Goal: Find specific page/section: Find specific page/section

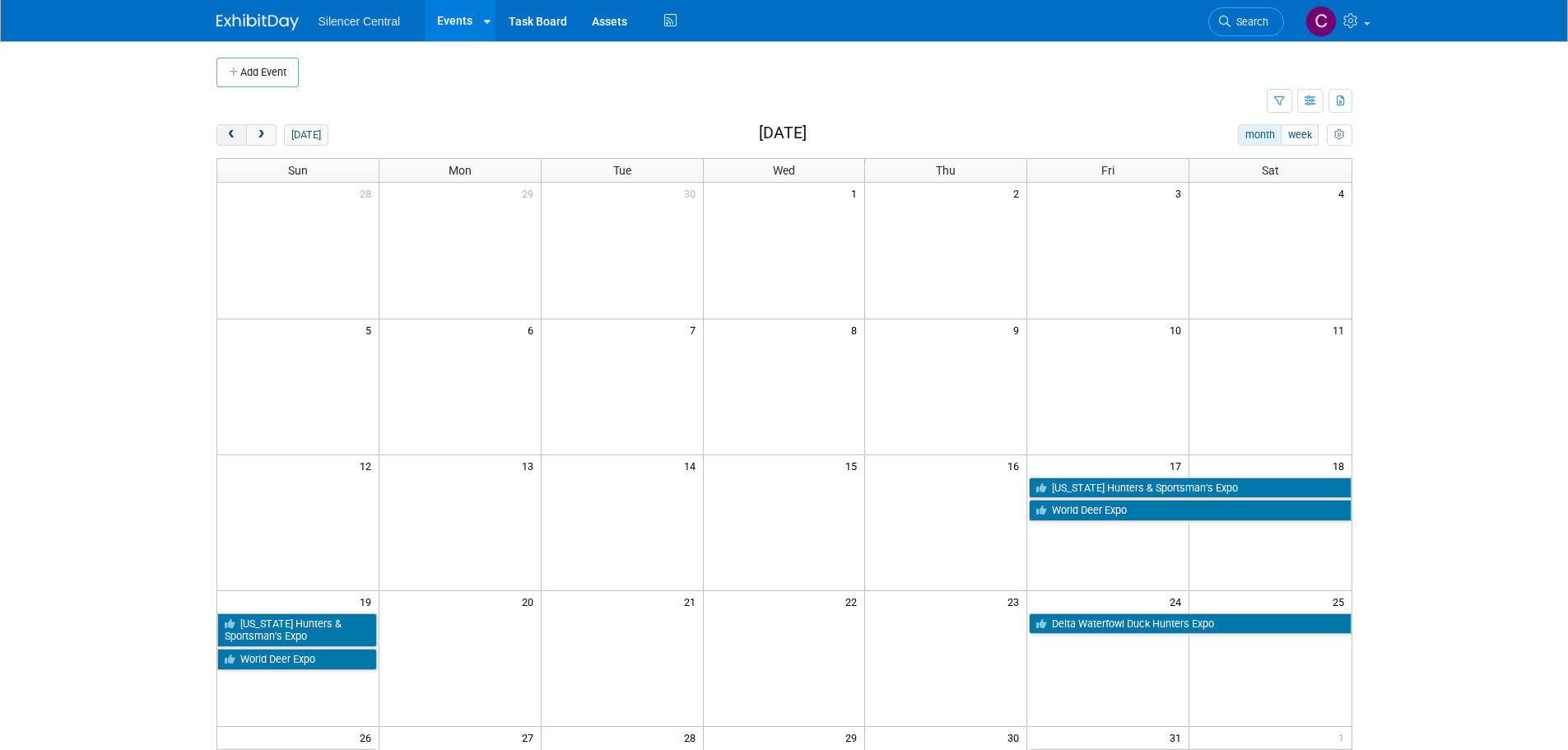
click at [221, 133] on button "prev" at bounding box center [232, 135] width 30 height 21
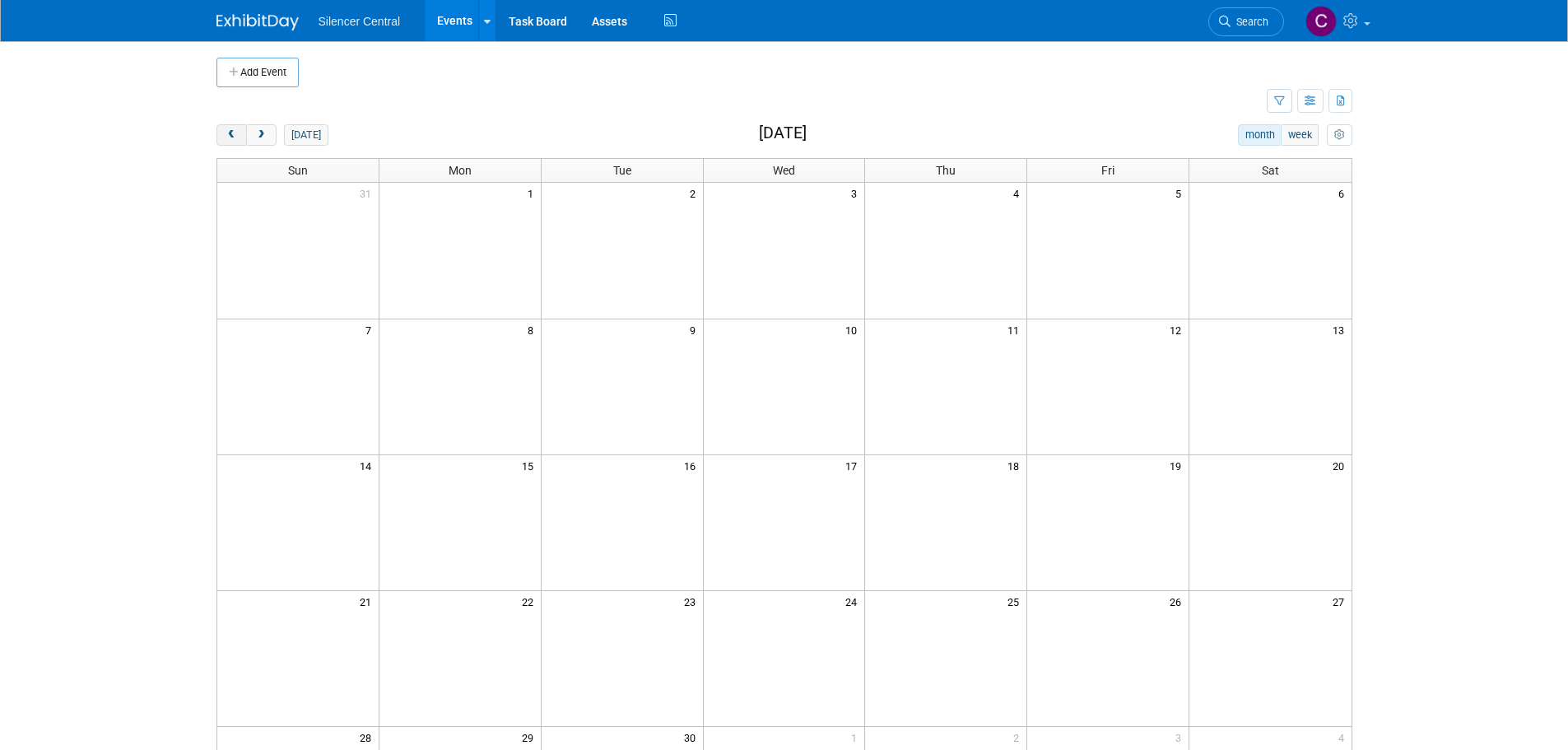
click at [221, 134] on button "prev" at bounding box center [232, 135] width 30 height 21
click at [222, 134] on button "prev" at bounding box center [232, 135] width 30 height 21
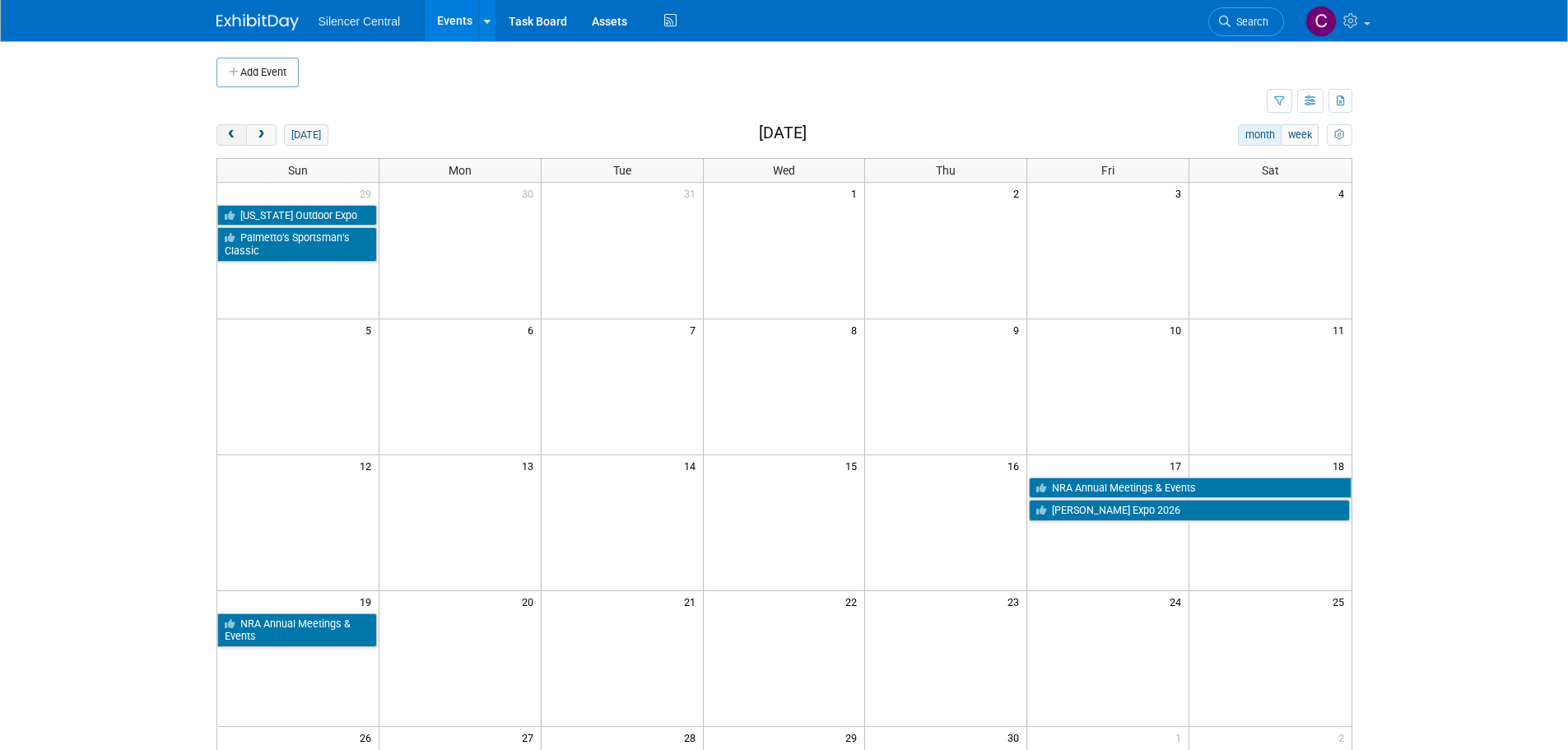
click at [223, 134] on button "prev" at bounding box center [232, 135] width 30 height 21
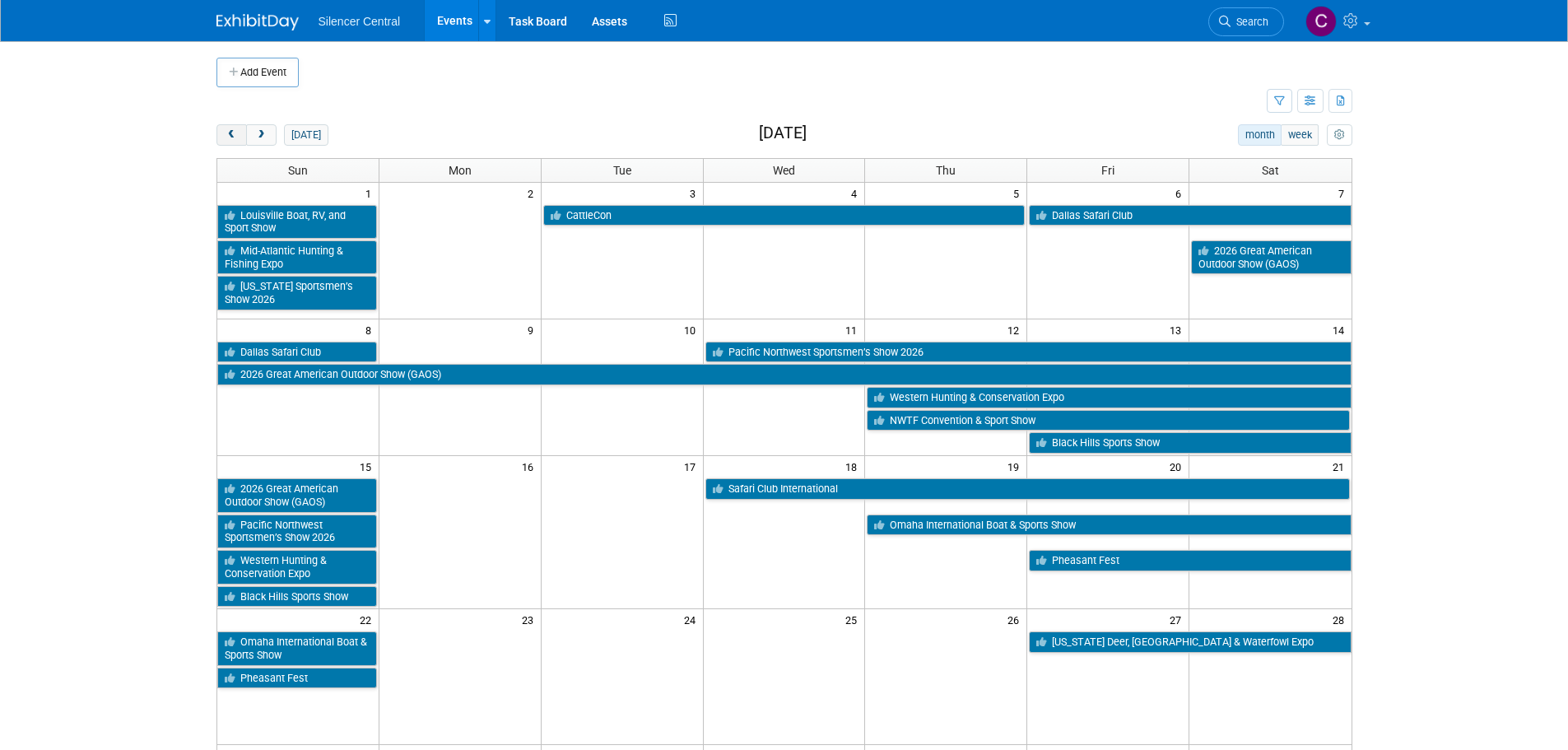
click at [224, 134] on button "prev" at bounding box center [232, 135] width 30 height 21
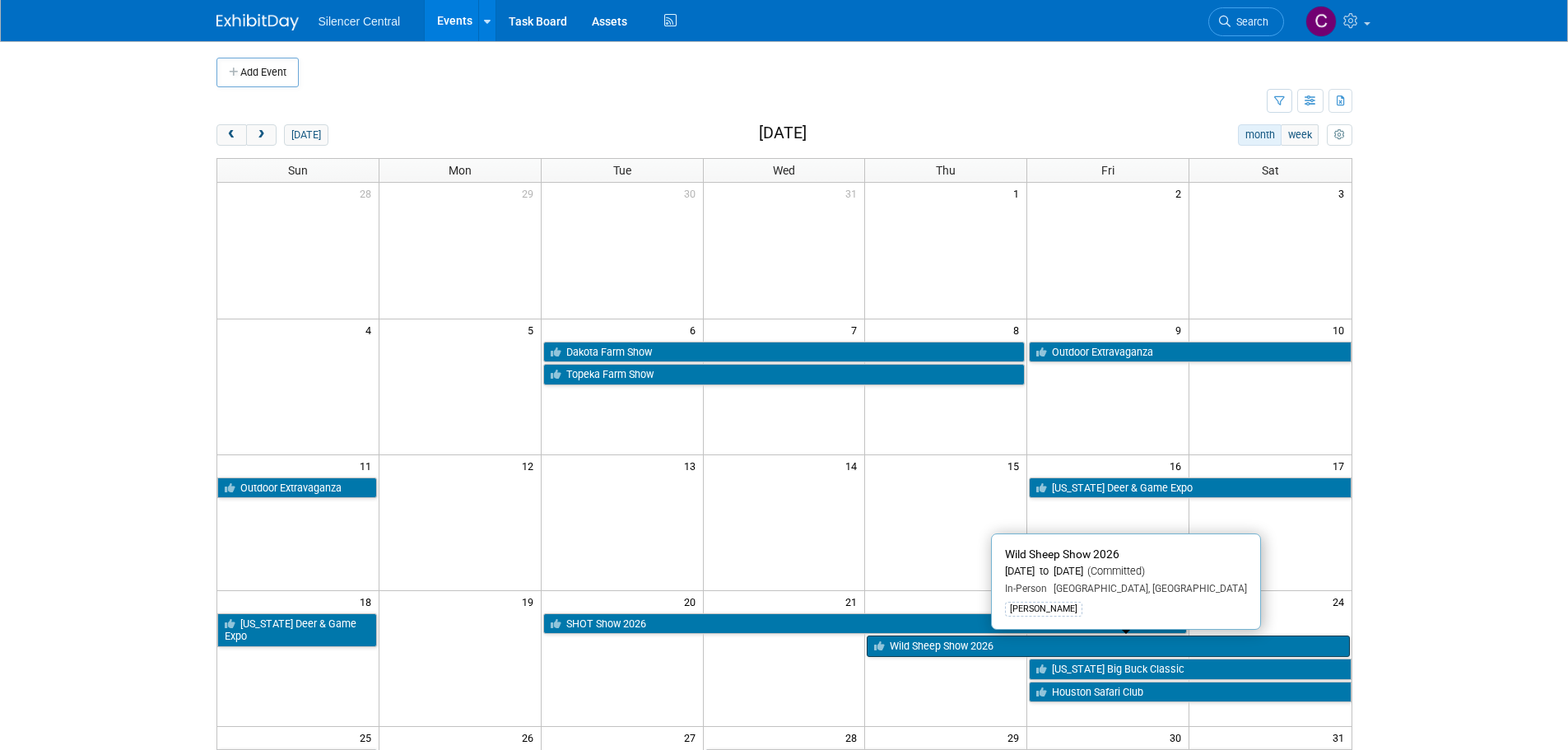
click at [943, 648] on link "Wild Sheep Show 2026" at bounding box center [1108, 646] width 483 height 21
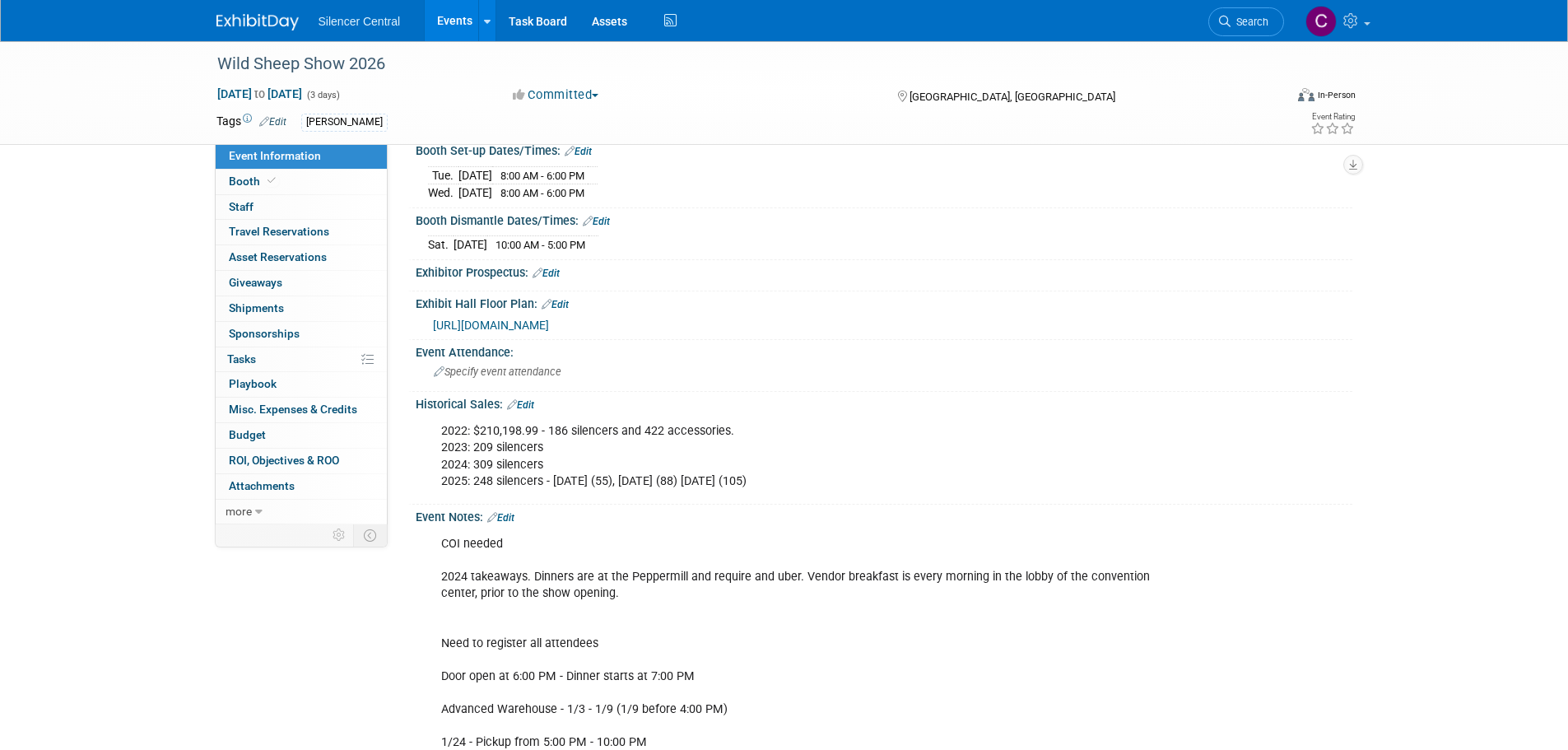
scroll to position [246, 0]
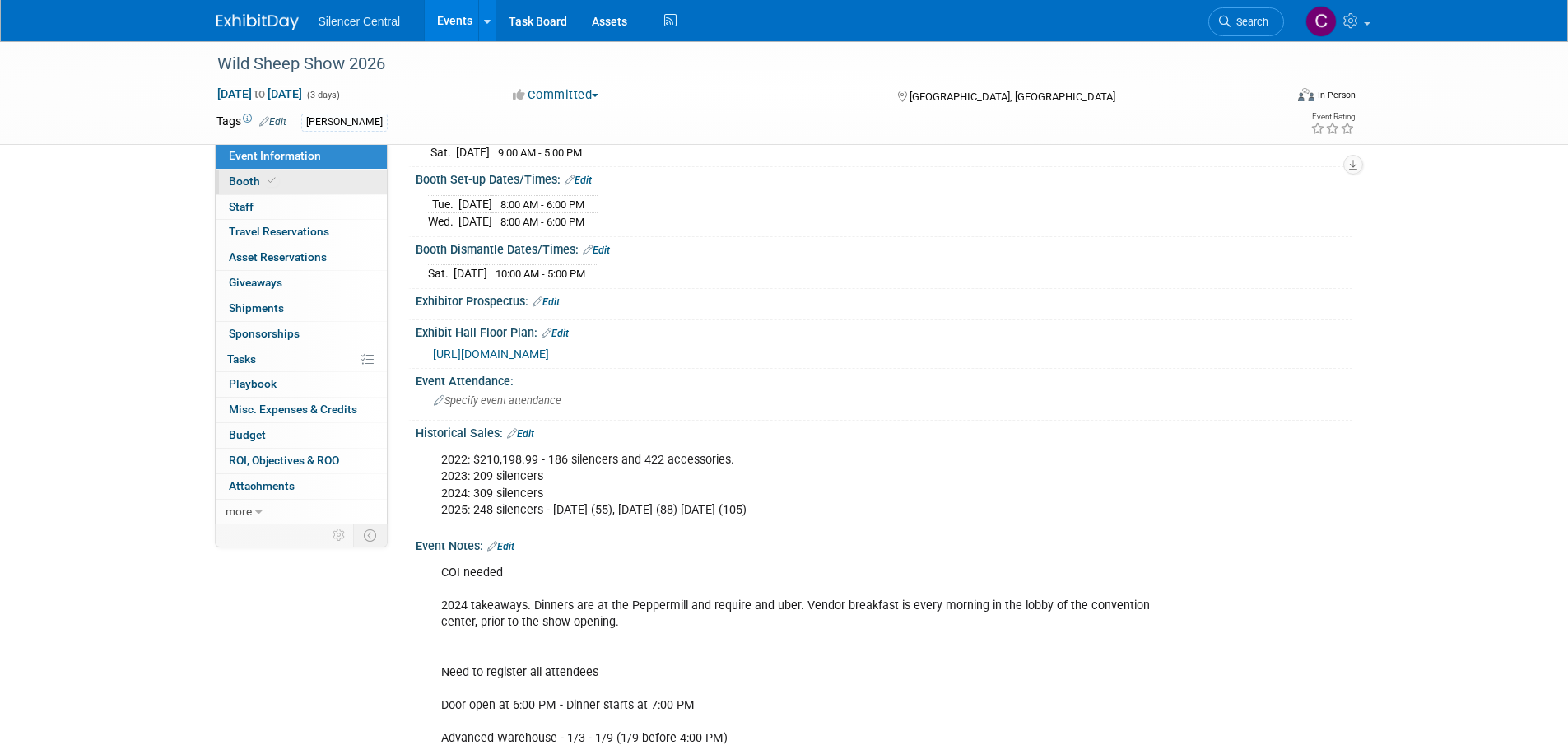
click at [290, 174] on link "Booth" at bounding box center [301, 182] width 171 height 25
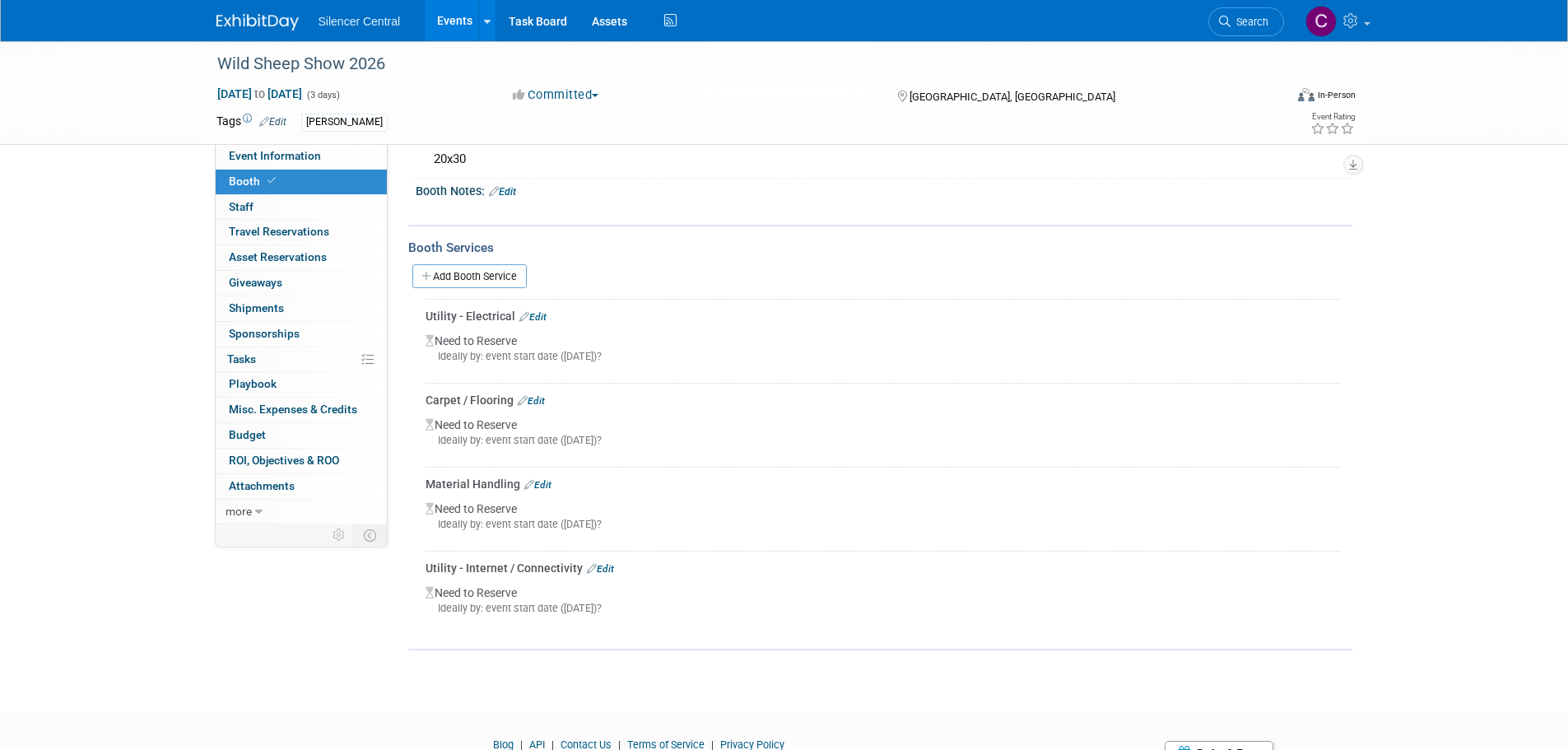
scroll to position [164, 0]
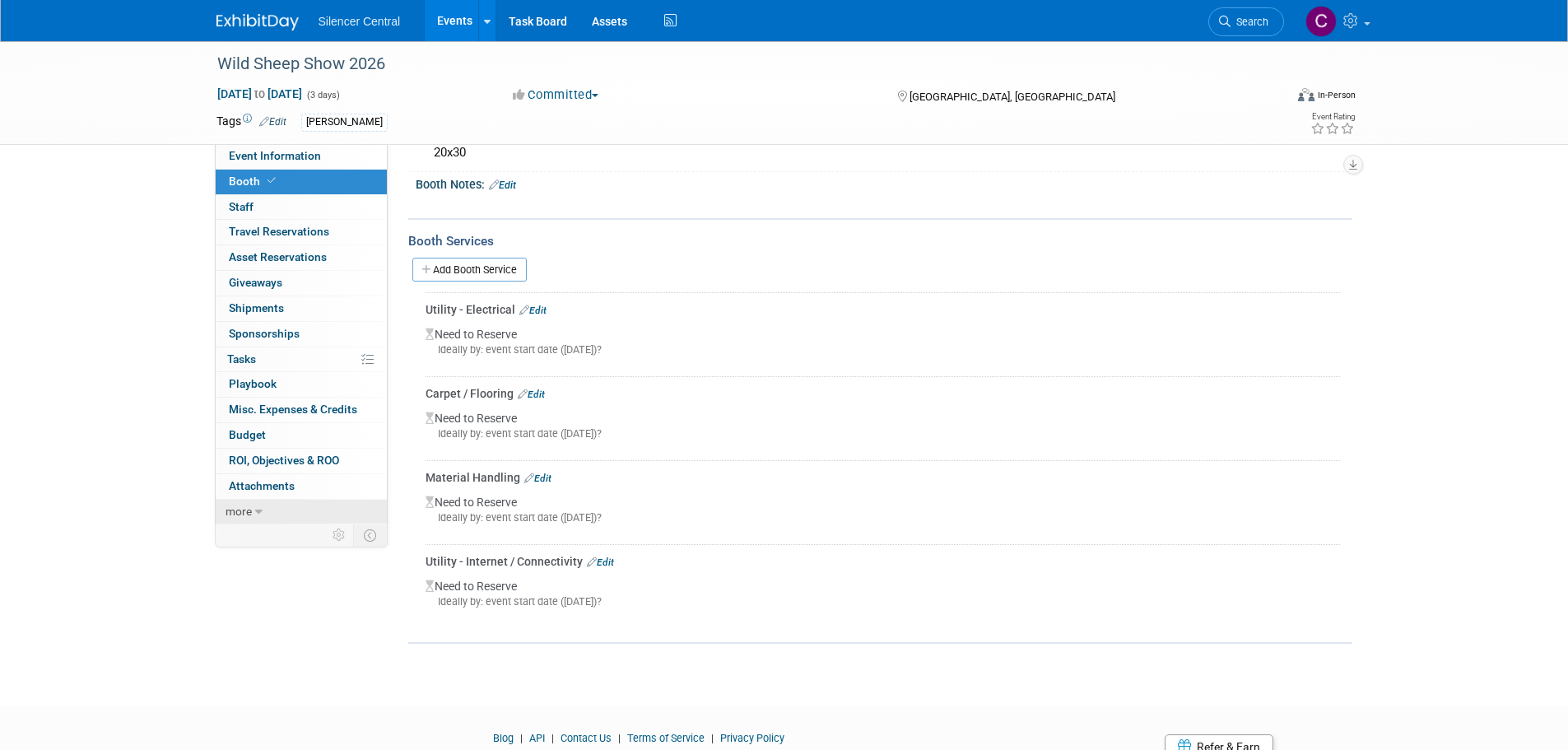
click at [294, 503] on link "more" at bounding box center [301, 511] width 171 height 25
click at [249, 507] on icon at bounding box center [252, 511] width 7 height 11
drag, startPoint x: 608, startPoint y: 557, endPoint x: 643, endPoint y: 574, distance: 38.9
click at [608, 557] on link "Edit" at bounding box center [600, 562] width 27 height 11
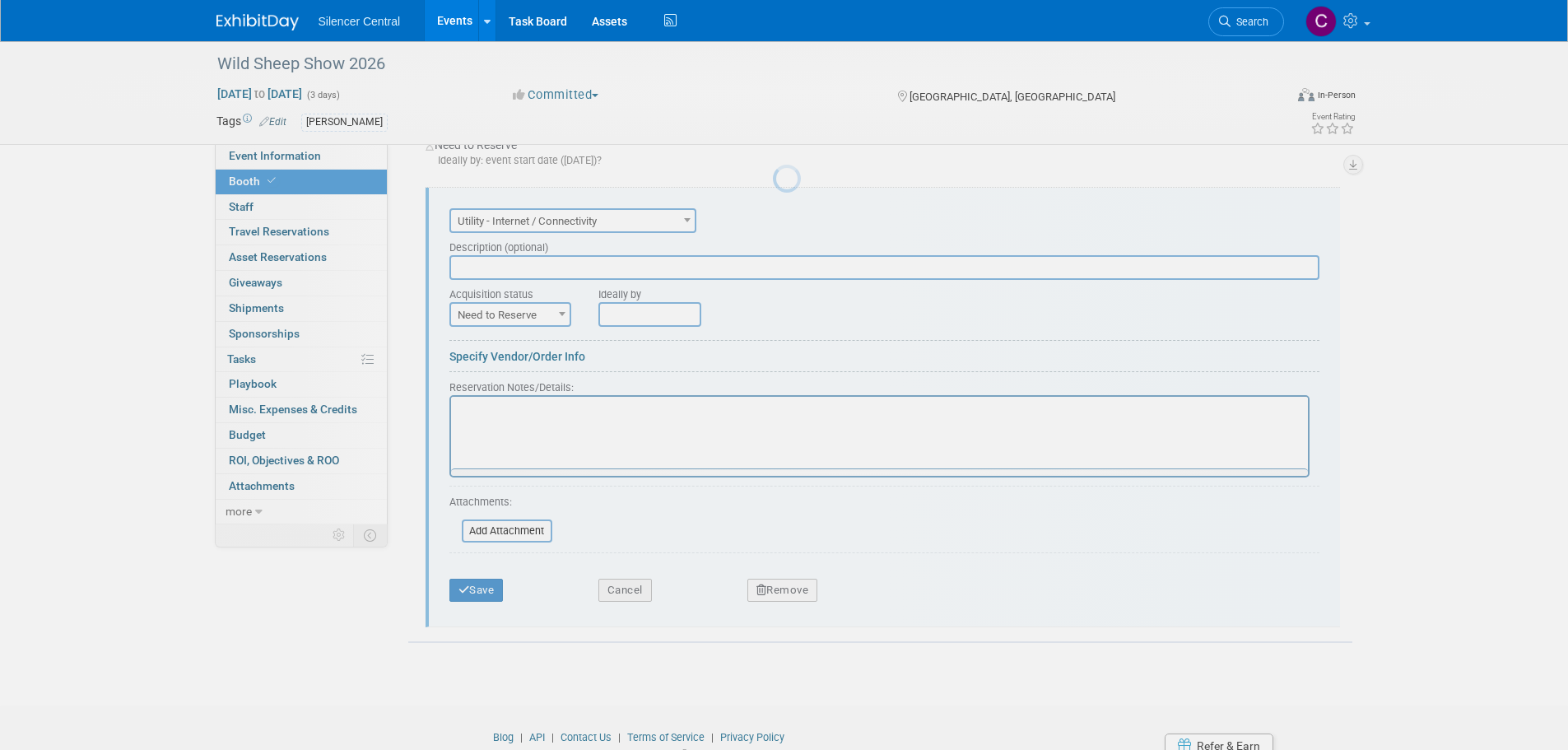
scroll to position [0, 0]
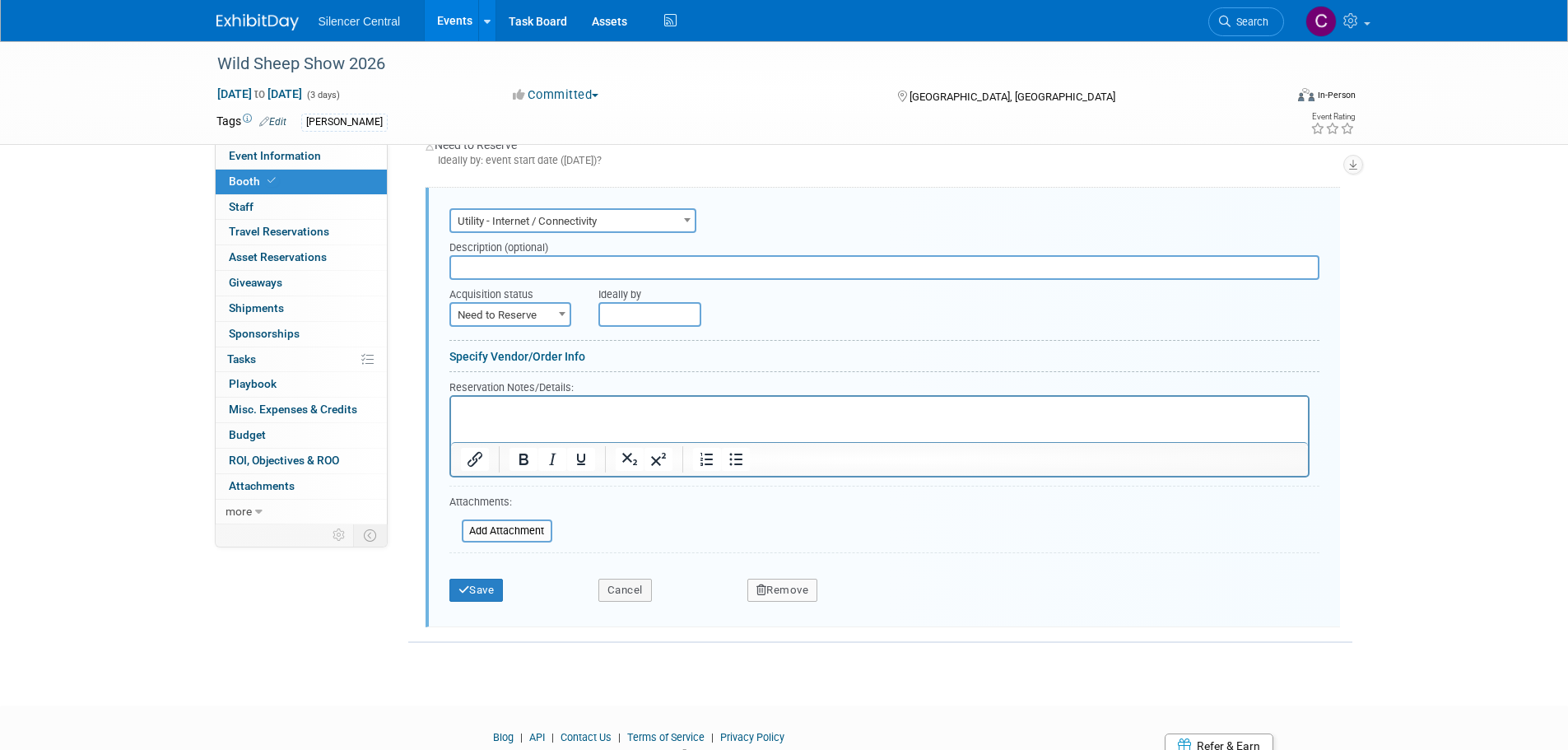
click at [496, 403] on p "Rich Text Area. Press ALT-0 for help." at bounding box center [879, 411] width 838 height 16
click at [560, 407] on p "email -" at bounding box center [879, 411] width 838 height 16
click at [478, 598] on button "Save" at bounding box center [476, 590] width 54 height 23
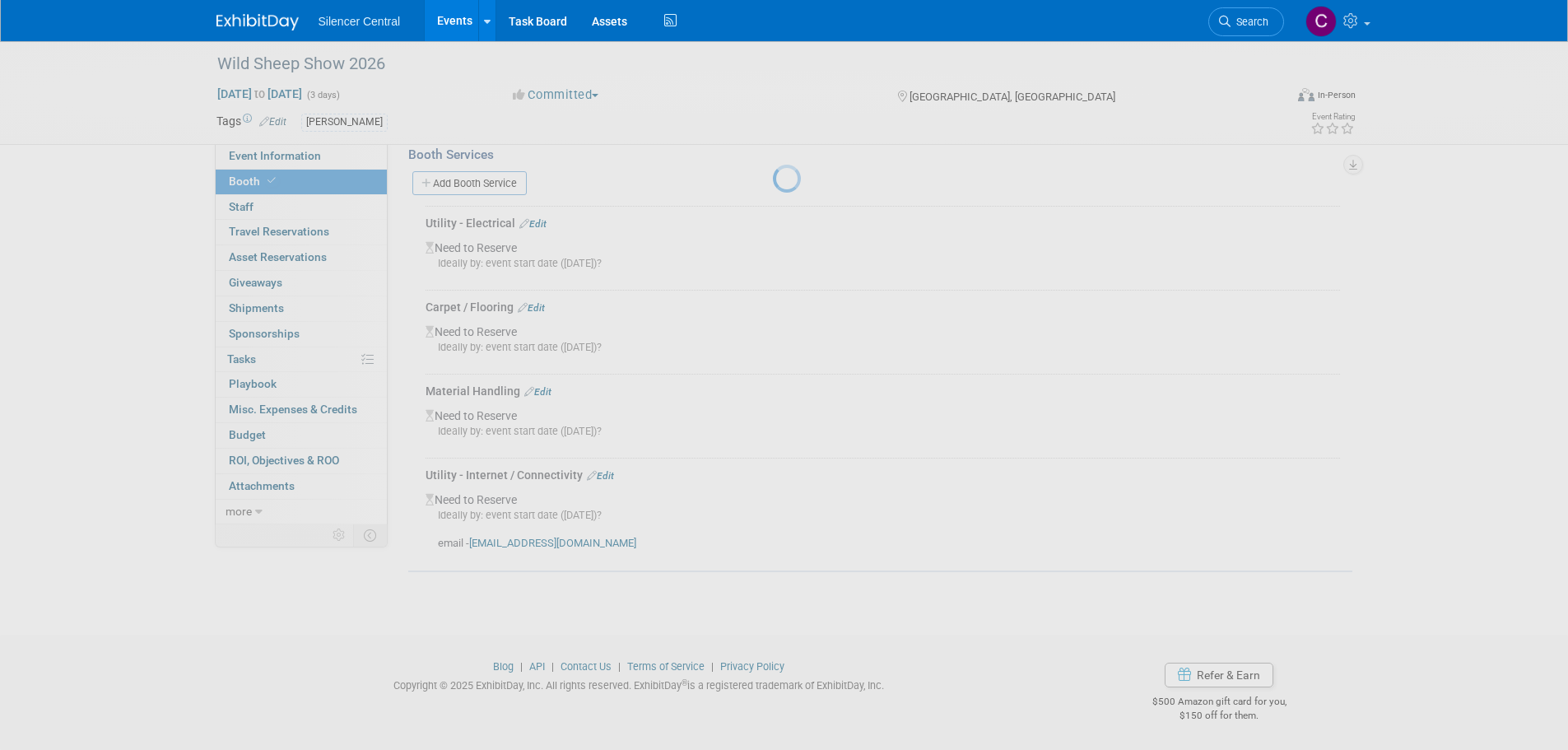
scroll to position [251, 0]
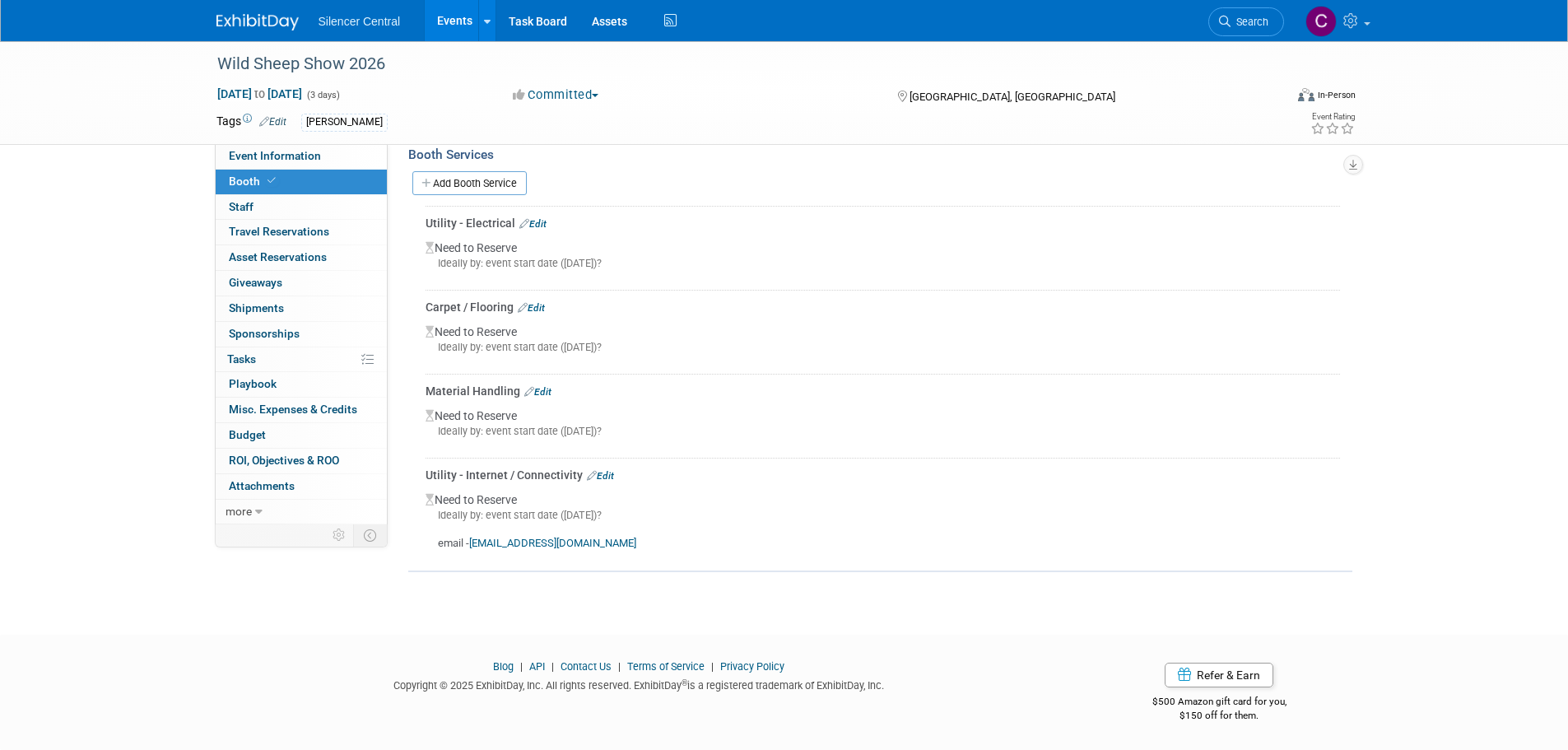
click at [1225, 14] on link "Search" at bounding box center [1246, 21] width 76 height 29
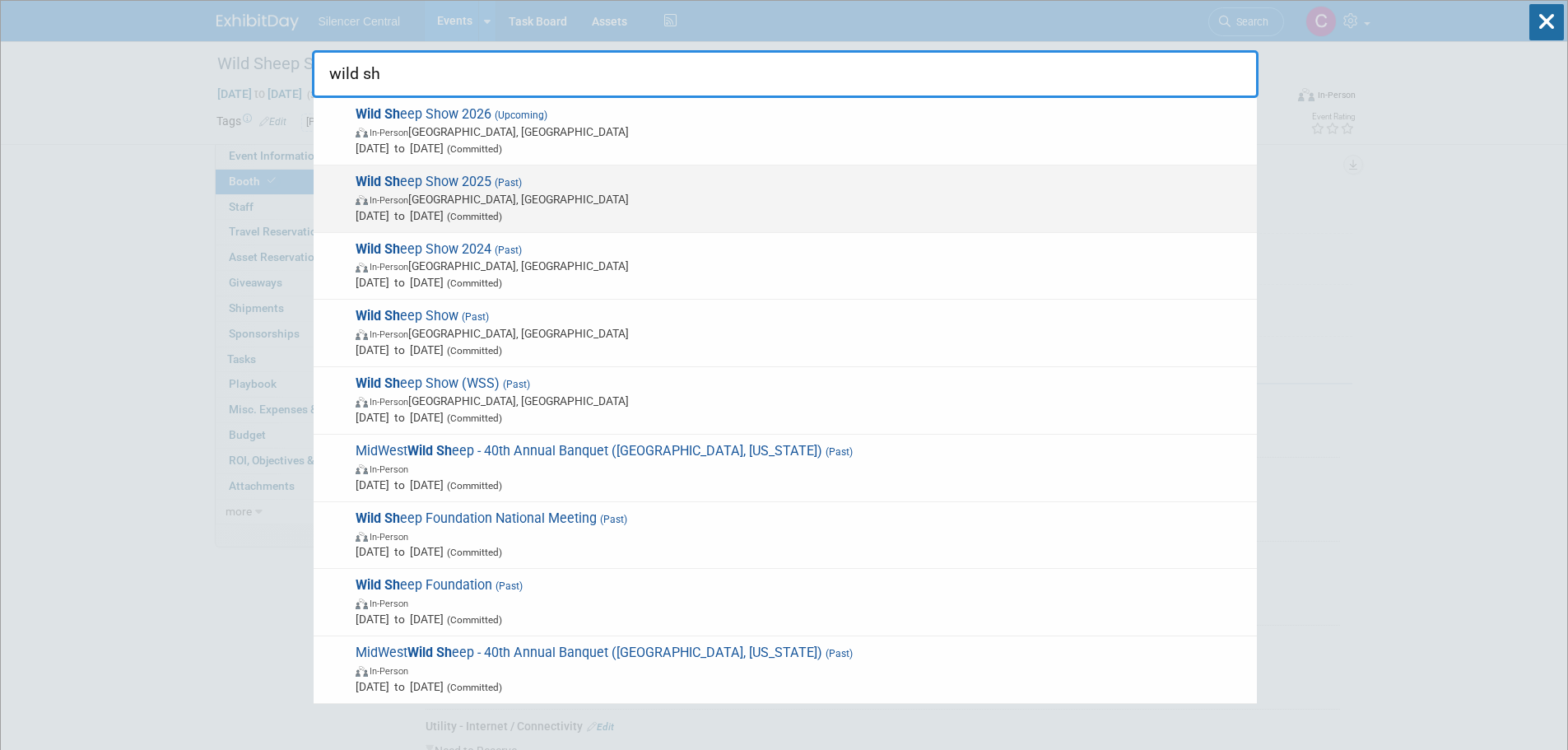
type input "wild sh"
click at [739, 196] on span "In-Person Reno, NV" at bounding box center [802, 199] width 894 height 17
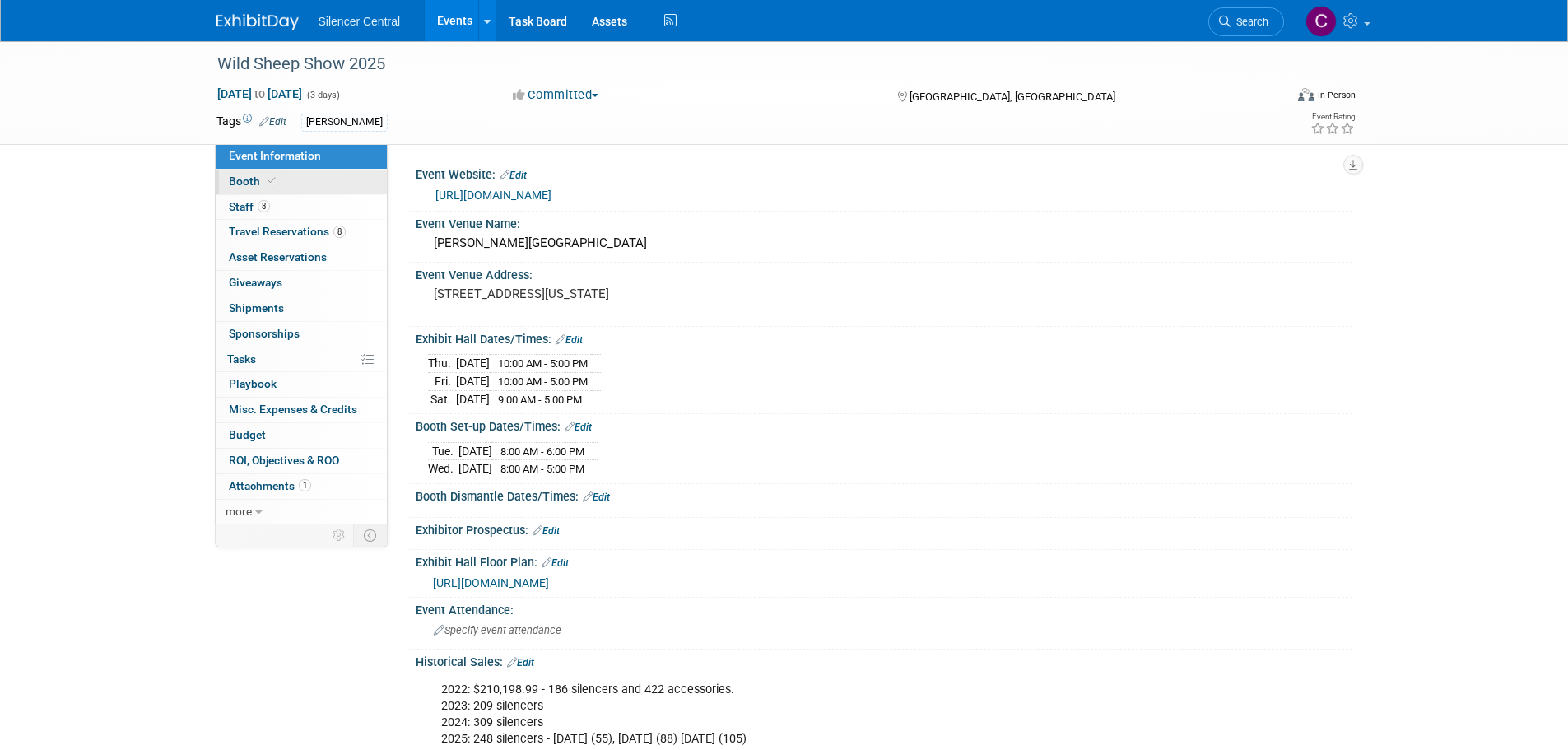
click at [274, 190] on link "Booth" at bounding box center [301, 182] width 171 height 25
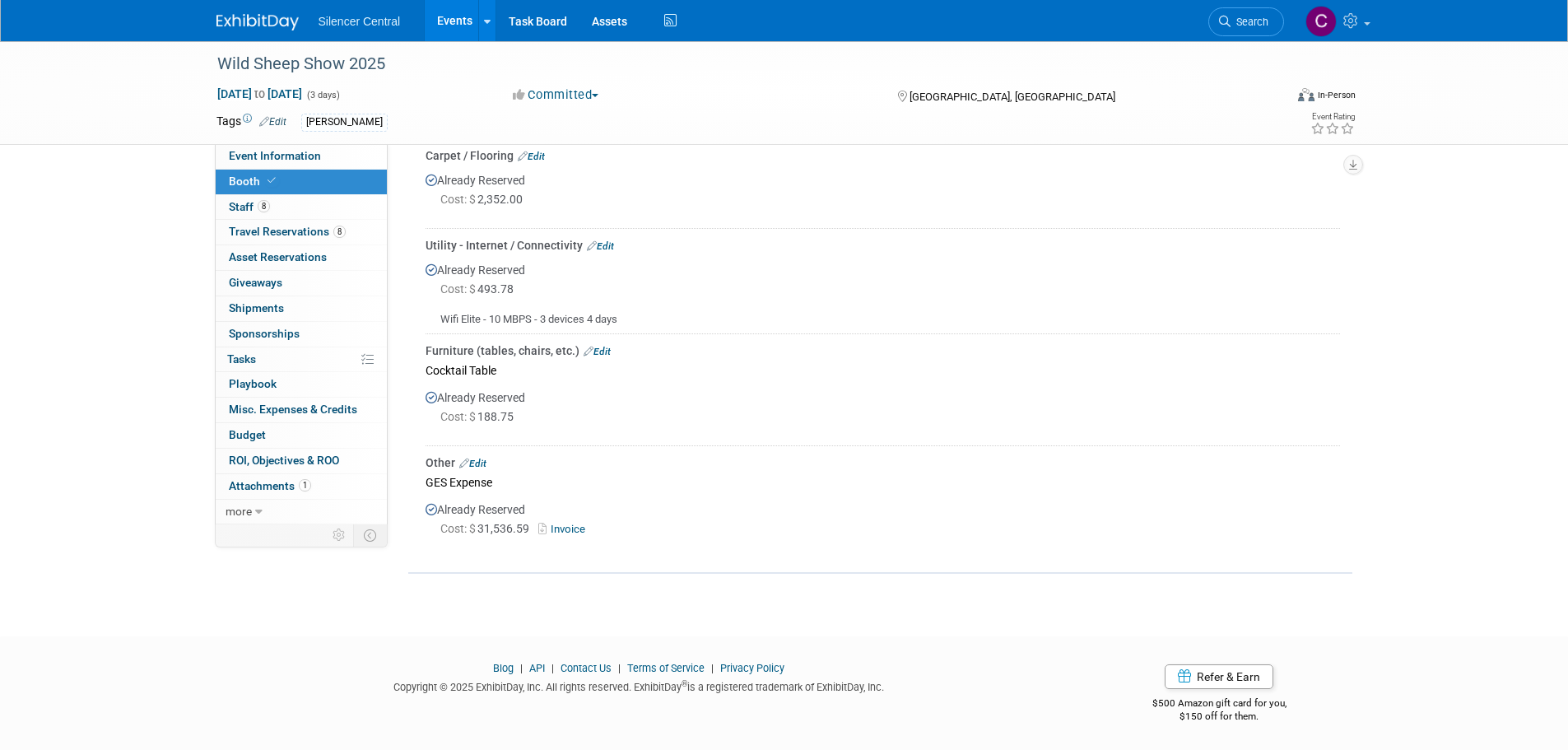
scroll to position [402, 0]
click at [257, 20] on img at bounding box center [257, 22] width 82 height 17
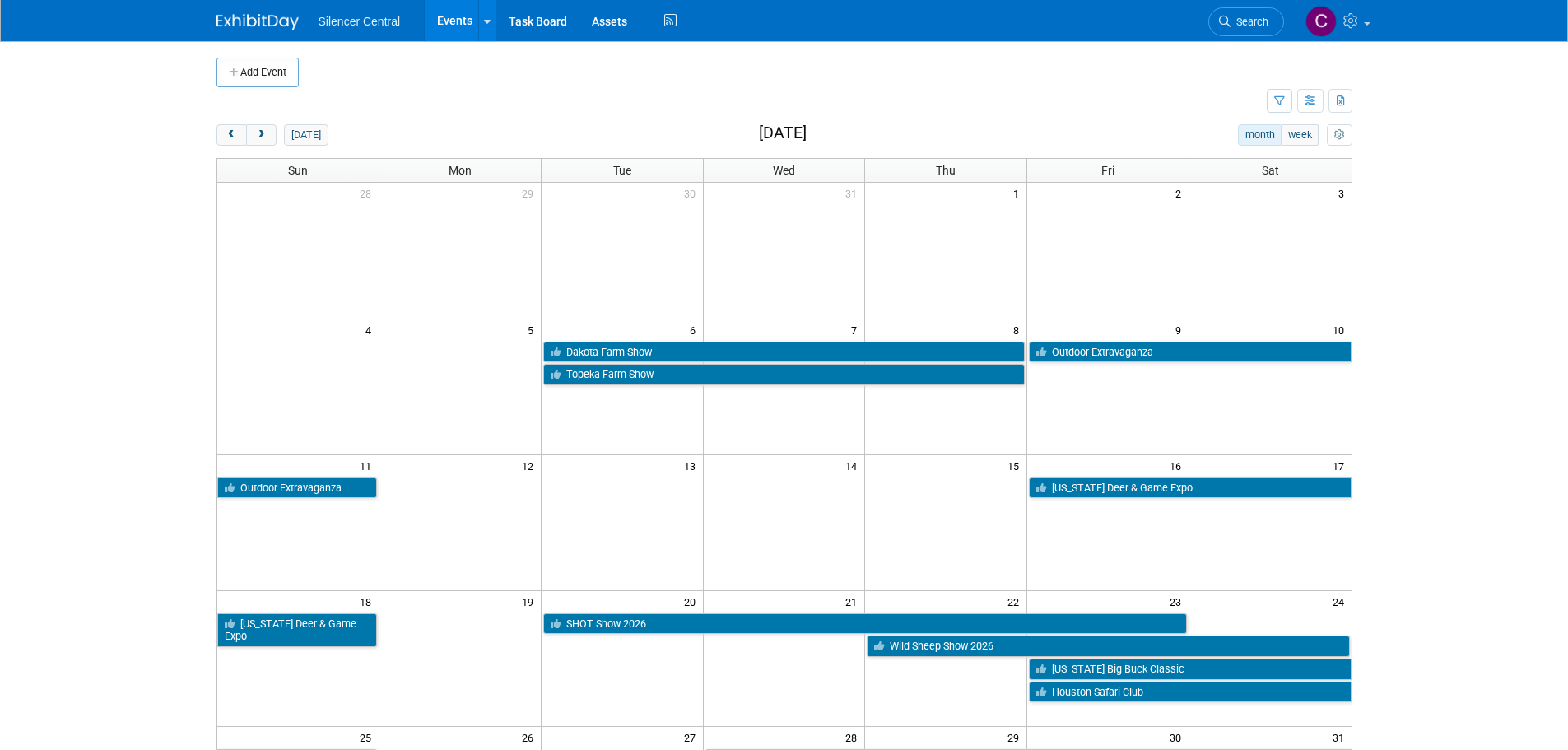
drag, startPoint x: 1232, startPoint y: 30, endPoint x: 1216, endPoint y: 35, distance: 16.8
click at [1232, 30] on link "Search" at bounding box center [1246, 21] width 76 height 29
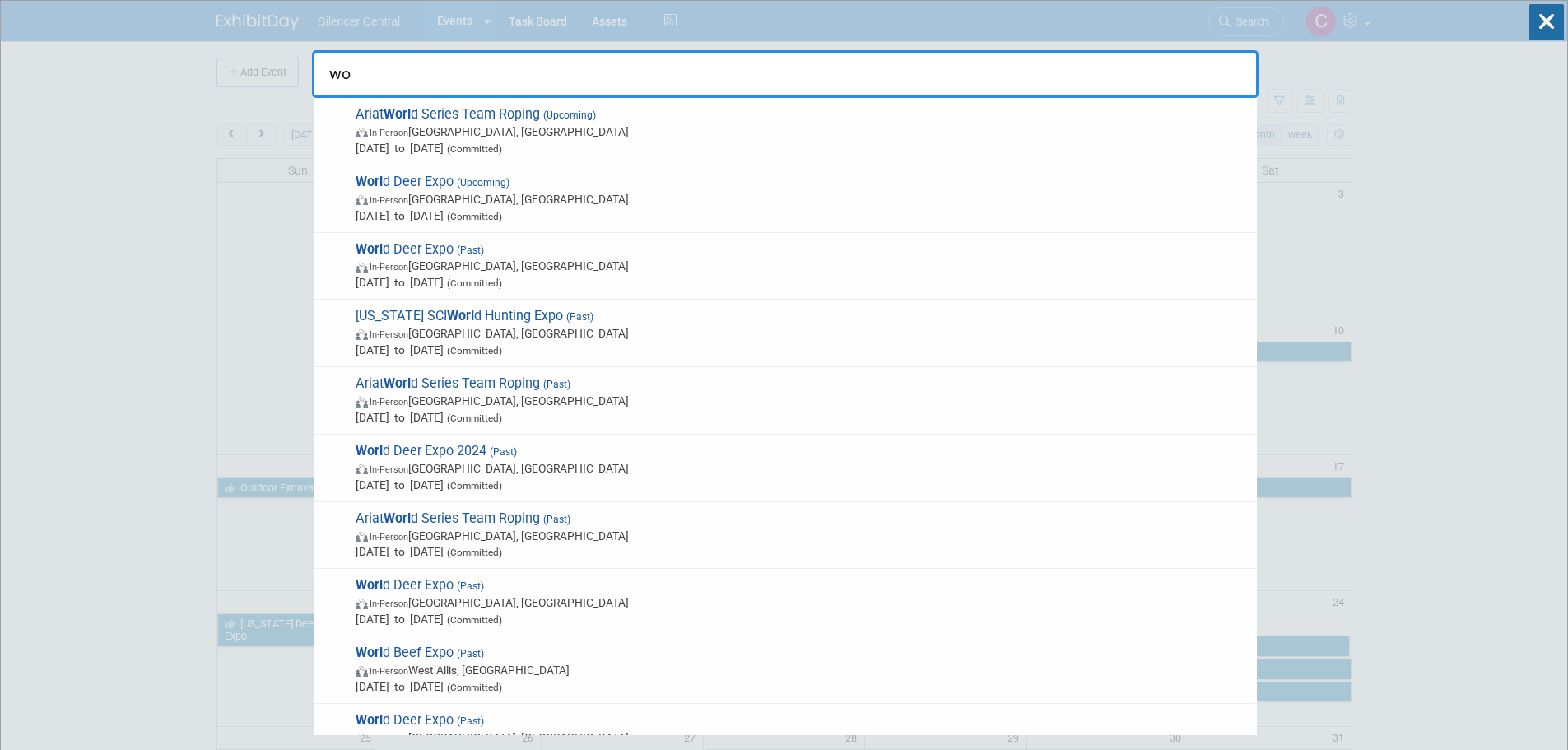
type input "w"
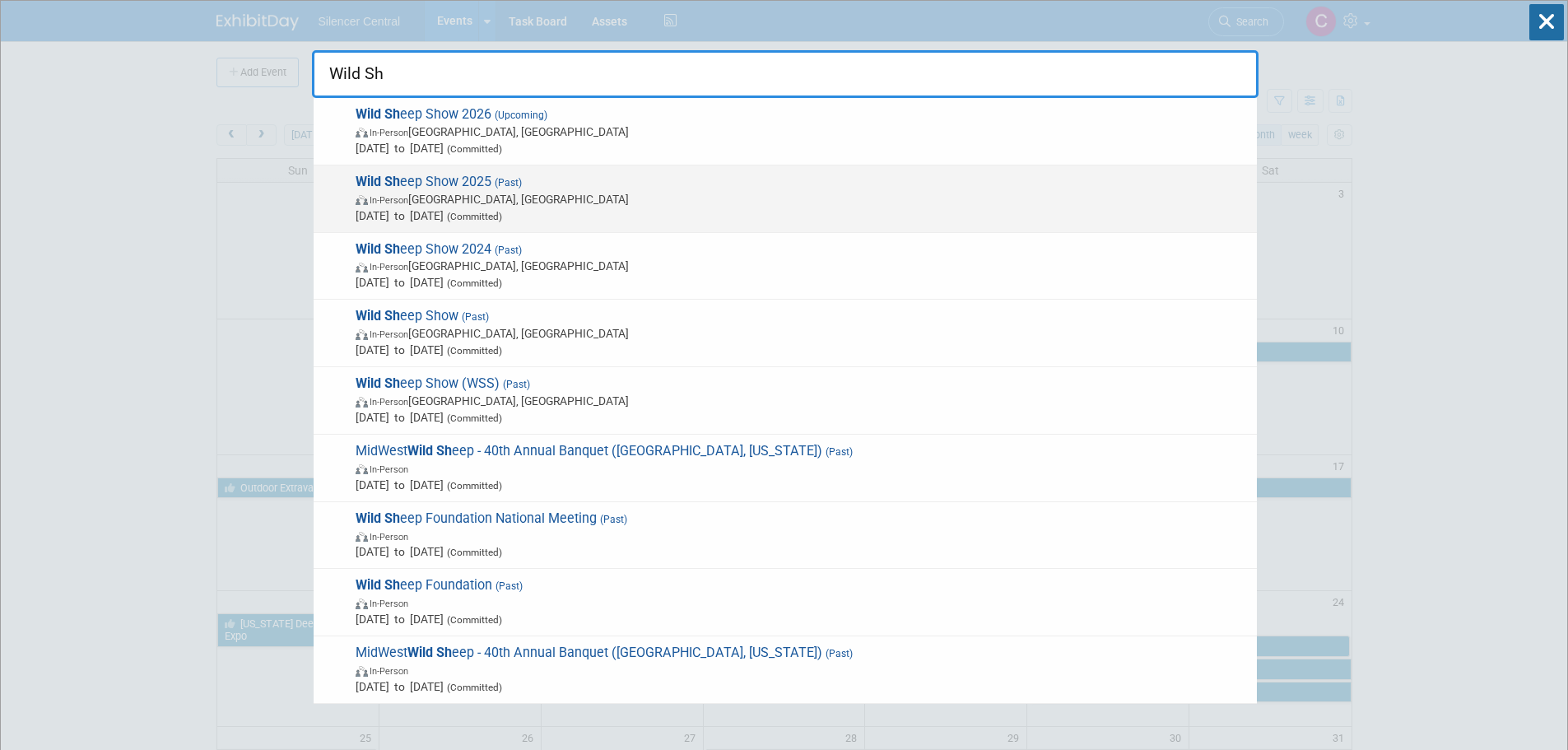
type input "Wild Sh"
click at [548, 188] on span "Wild Sh eep Show 2025 (Past) In-Person Reno, NV Jan 16, 2025 to Jan 18, 2025 (C…" at bounding box center [800, 199] width 898 height 50
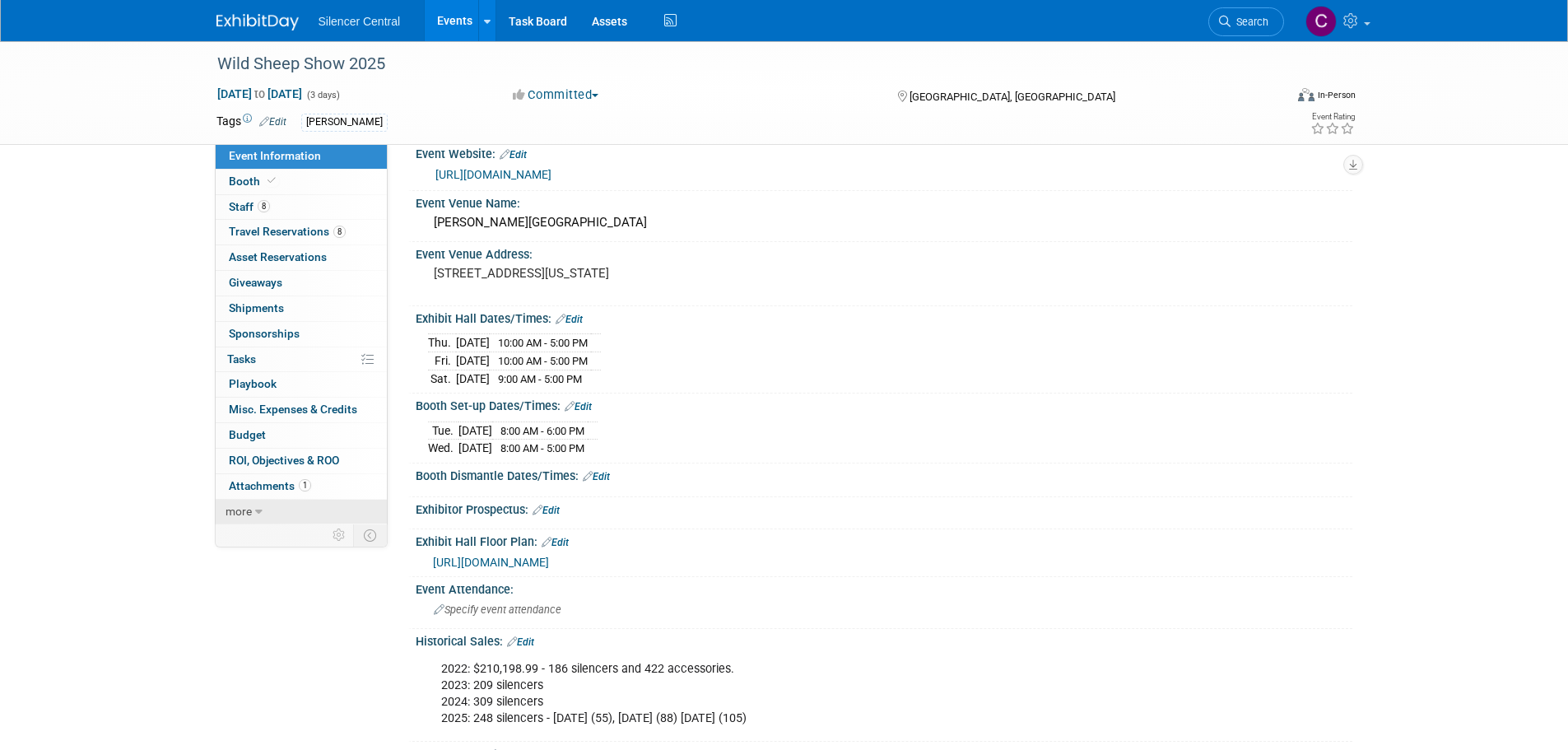
scroll to position [82, 0]
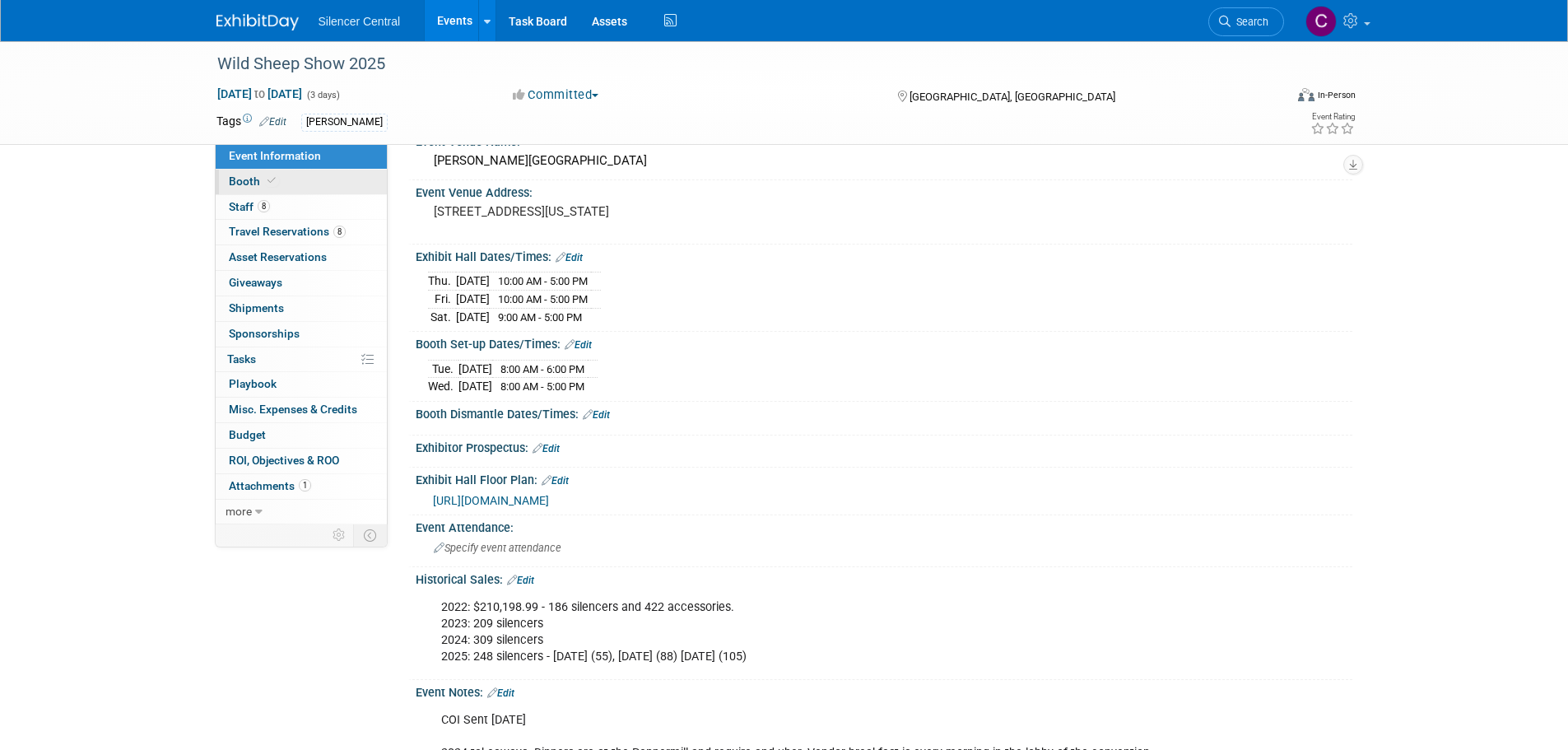
click at [216, 190] on link "Booth" at bounding box center [301, 182] width 171 height 25
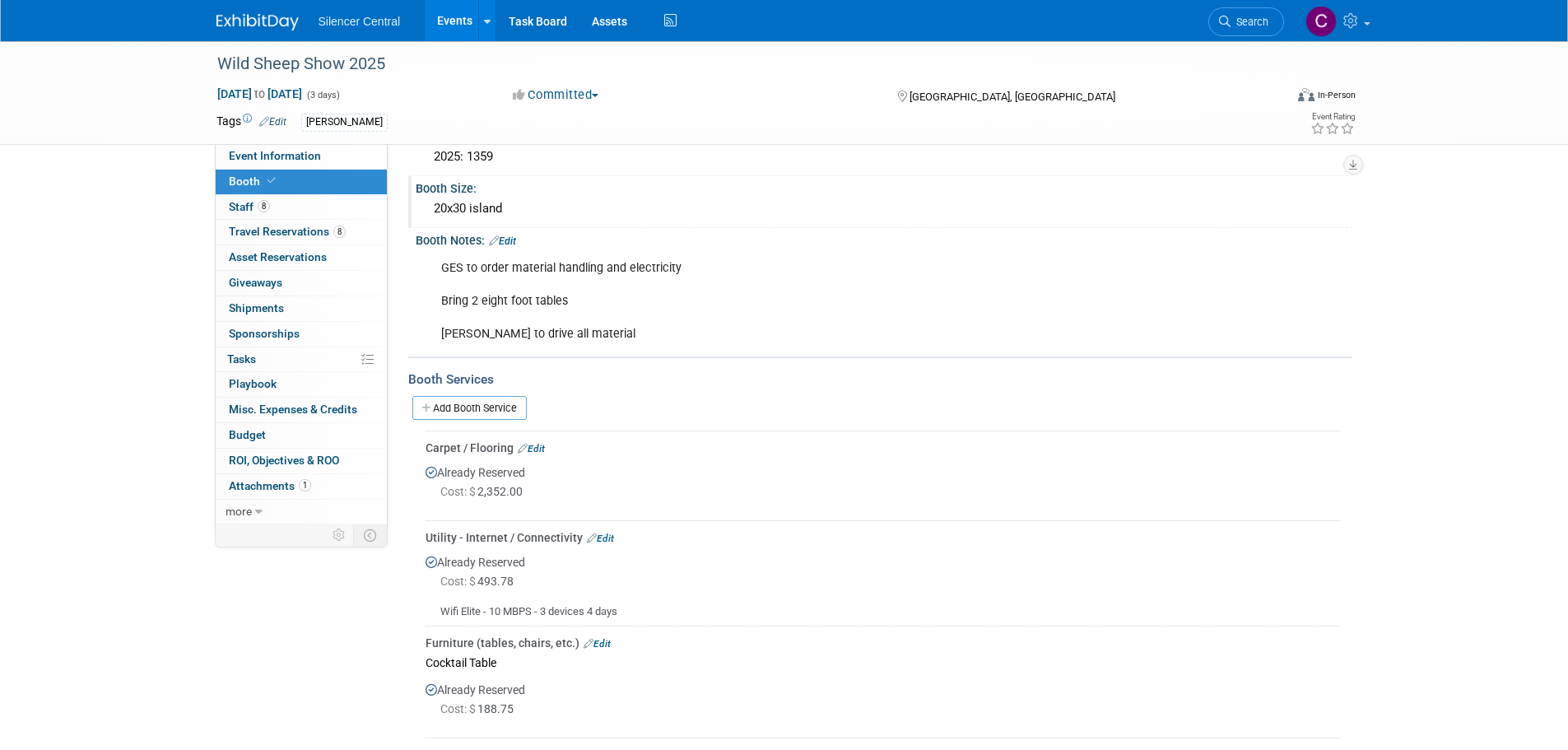
scroll to position [330, 0]
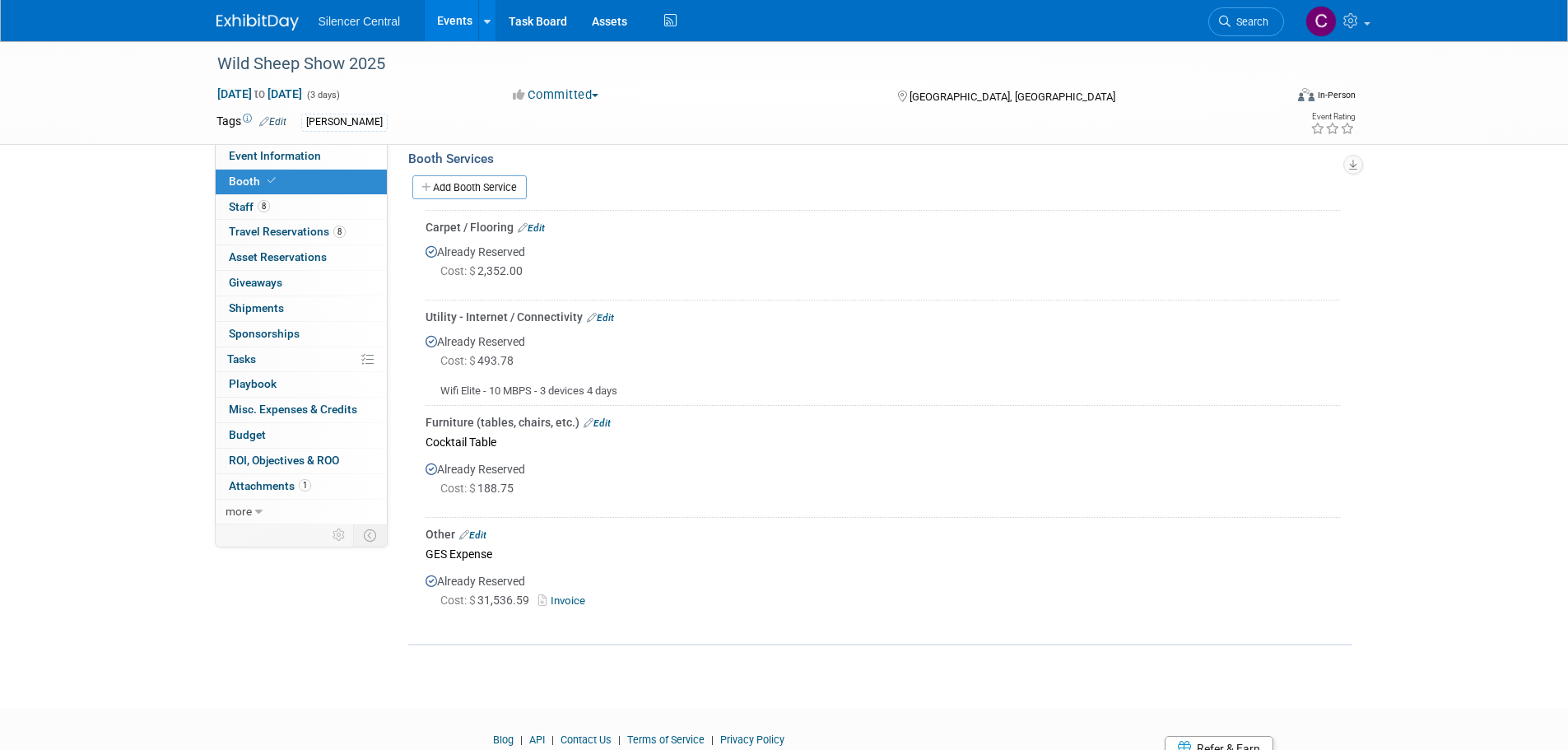
click at [252, 12] on link at bounding box center [268, 13] width 103 height 13
